Goal: Task Accomplishment & Management: Manage account settings

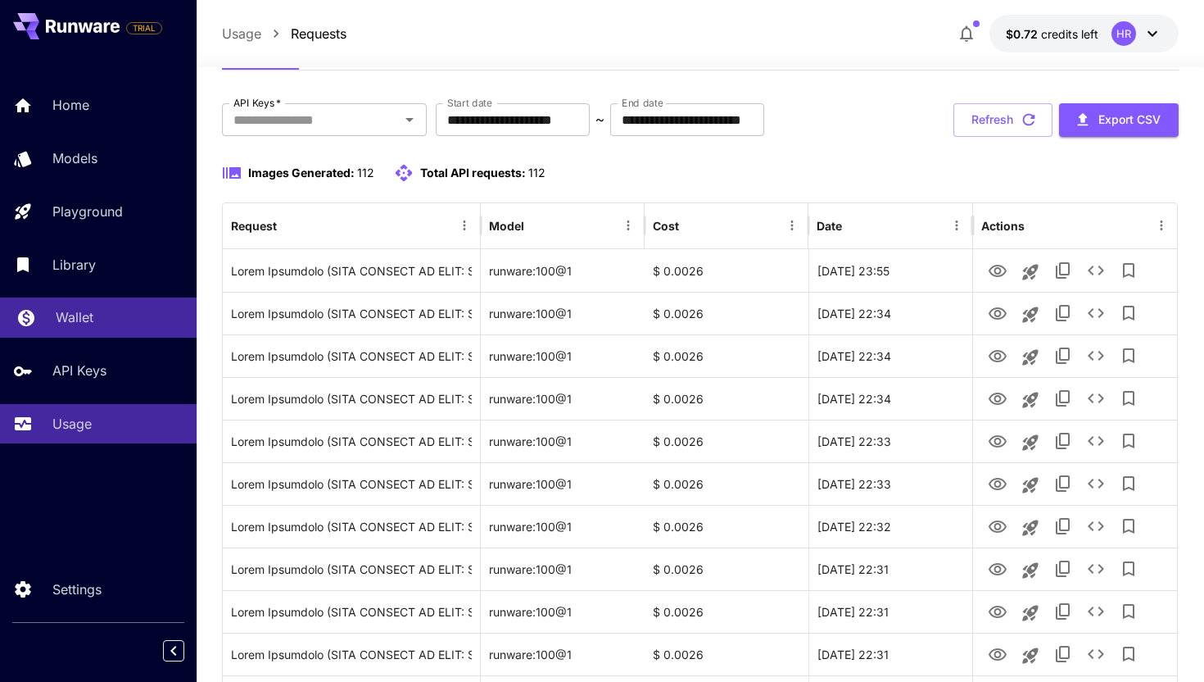
click at [126, 317] on div "Wallet" at bounding box center [120, 317] width 128 height 20
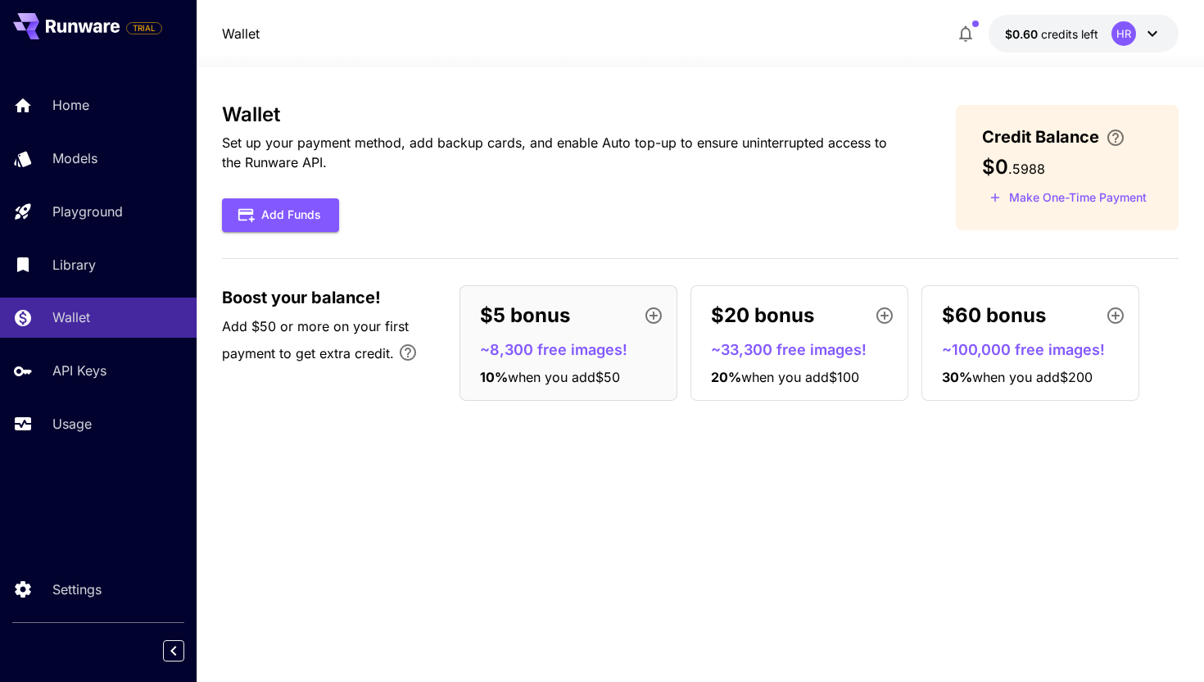
click at [961, 44] on button "button" at bounding box center [966, 33] width 33 height 33
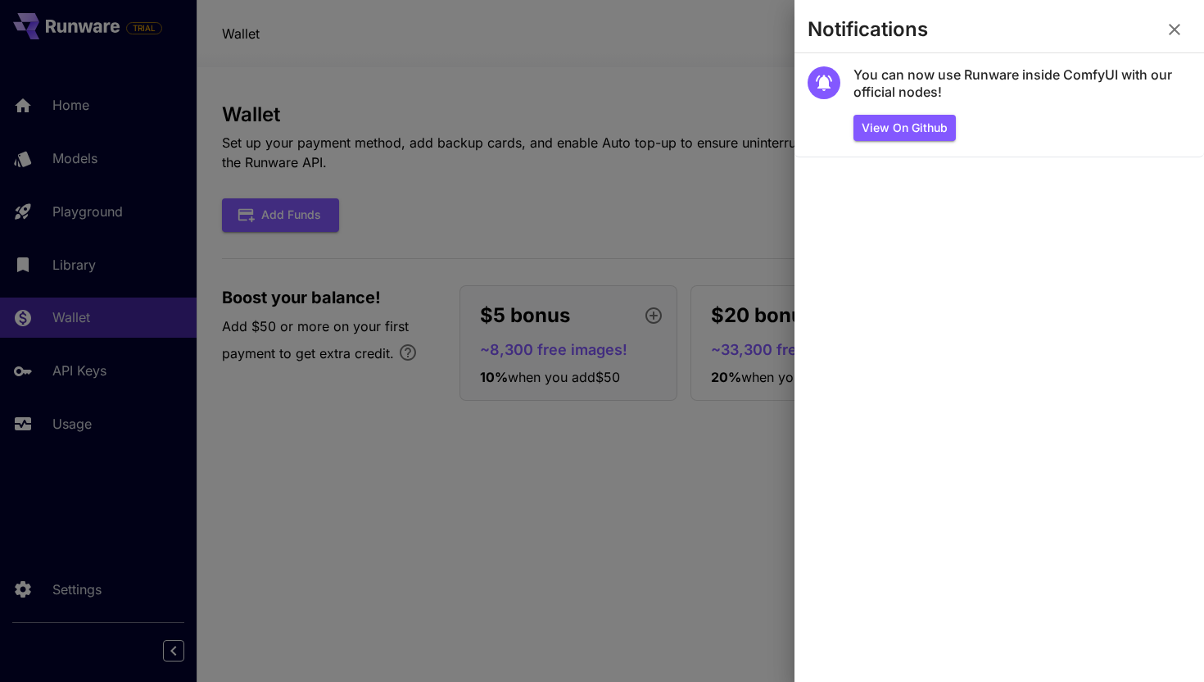
click at [1175, 30] on icon "button" at bounding box center [1174, 29] width 11 height 11
